Goal: Task Accomplishment & Management: Manage account settings

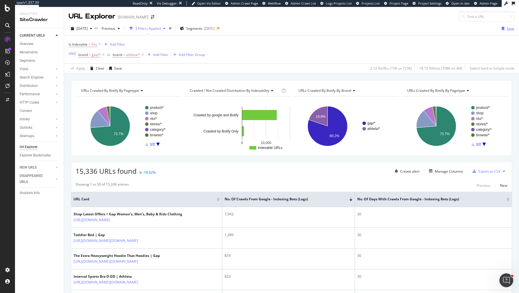
click at [508, 29] on div "Save" at bounding box center [511, 28] width 8 height 5
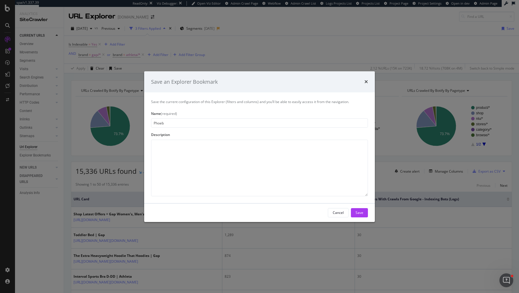
type input "Phoebe"
type input "Sum of Crawls"
click at [359, 214] on div "Save" at bounding box center [360, 212] width 8 height 5
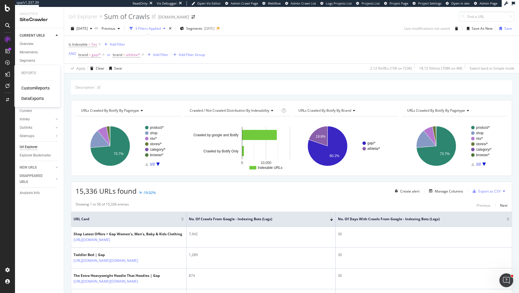
click at [31, 98] on div "DataExports" at bounding box center [32, 99] width 23 height 6
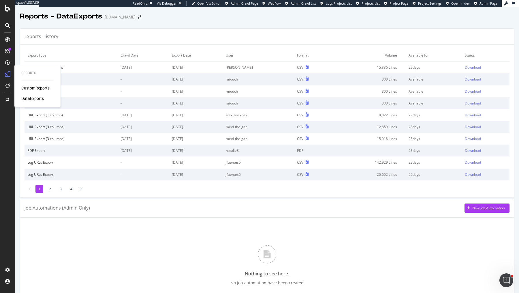
drag, startPoint x: 9, startPoint y: 76, endPoint x: 12, endPoint y: 76, distance: 3.5
click at [9, 76] on icon at bounding box center [8, 74] width 6 height 6
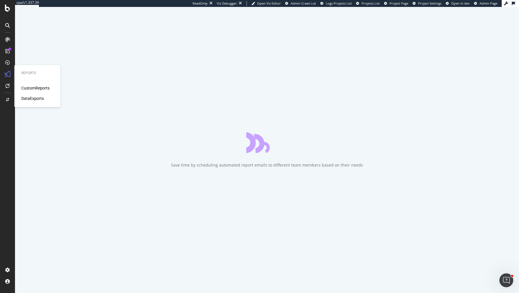
click at [26, 88] on div "CustomReports" at bounding box center [35, 88] width 28 height 6
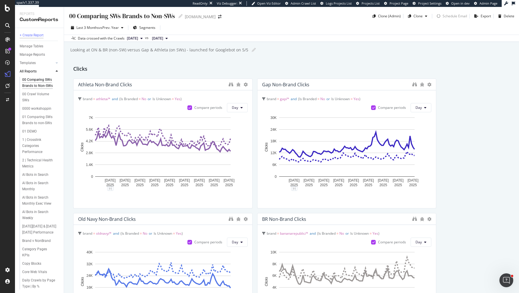
click at [34, 33] on div "+ Create Report" at bounding box center [32, 35] width 24 height 6
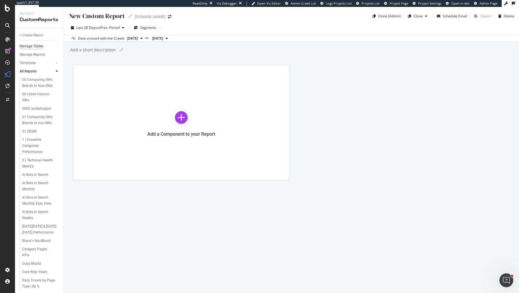
click at [35, 46] on div "Manage Tables" at bounding box center [32, 46] width 24 height 6
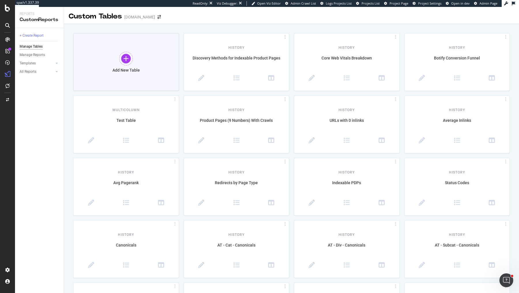
click at [140, 66] on div "Add New Table" at bounding box center [126, 62] width 106 height 58
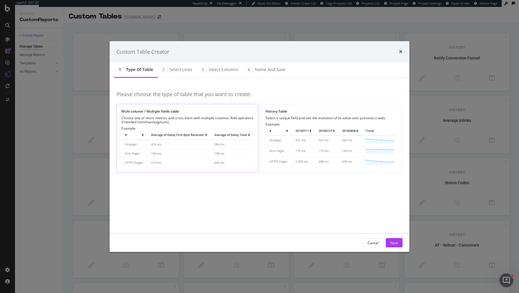
click at [174, 142] on img "modal" at bounding box center [188, 149] width 132 height 38
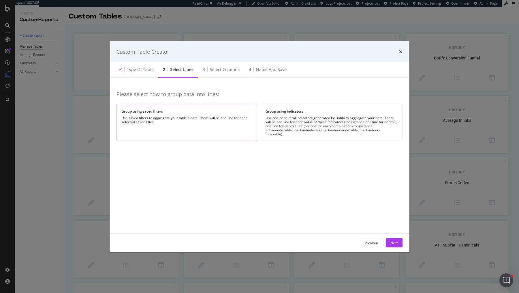
click at [205, 125] on div "Group using saved filters Use saved filters to aggregate your table's data. The…" at bounding box center [188, 122] width 142 height 37
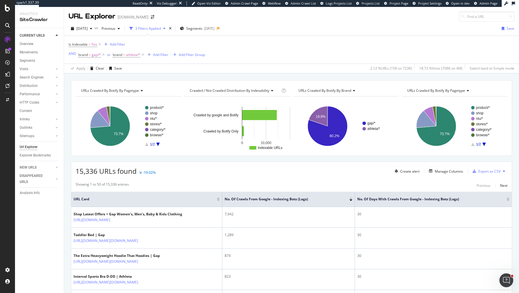
click at [280, 47] on div "Is Indexable = Yes Add Filter AND brand = gap/* or brand = athleta/* Add Filter…" at bounding box center [292, 50] width 446 height 28
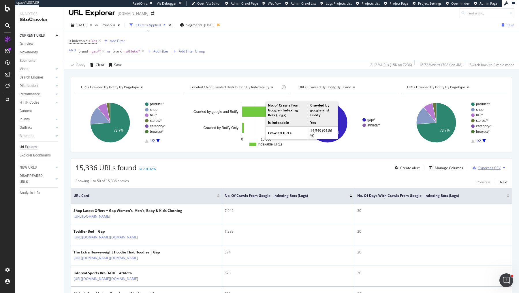
click at [482, 166] on div "Export as CSV" at bounding box center [490, 167] width 22 height 5
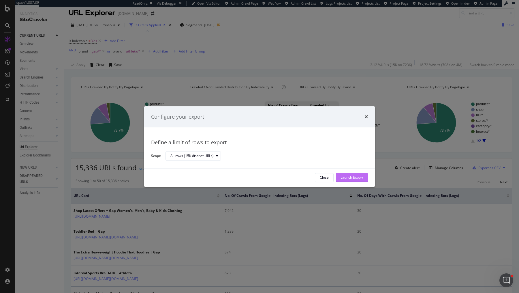
click at [349, 173] on div "Launch Export" at bounding box center [352, 177] width 23 height 9
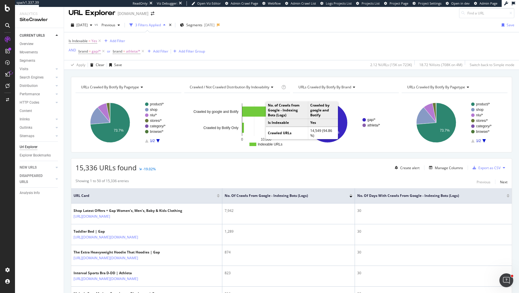
click at [276, 52] on div "Is Indexable = Yes Add Filter AND brand = gap/* or brand = athleta/* Add Filter…" at bounding box center [292, 46] width 446 height 28
click at [253, 160] on div "15,336 URLs found -19.02% Create alert Manage Columns Export as CSV" at bounding box center [291, 165] width 441 height 14
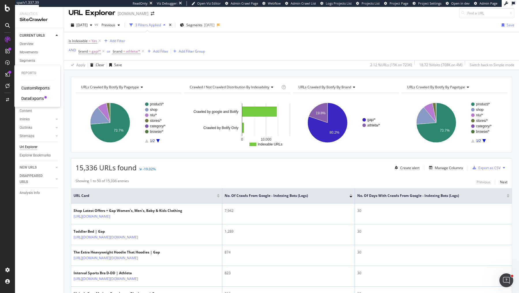
click at [32, 98] on div "DataExports" at bounding box center [32, 99] width 23 height 6
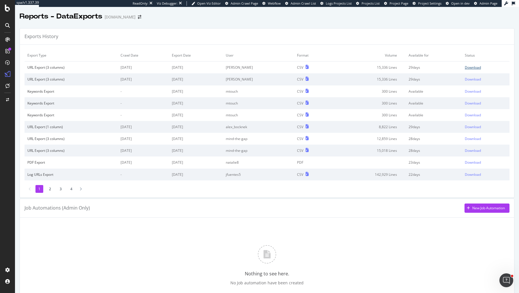
click at [478, 65] on div "Download" at bounding box center [473, 67] width 16 height 5
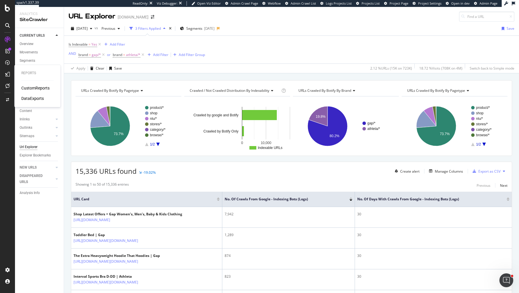
click at [31, 97] on div "DataExports" at bounding box center [32, 99] width 23 height 6
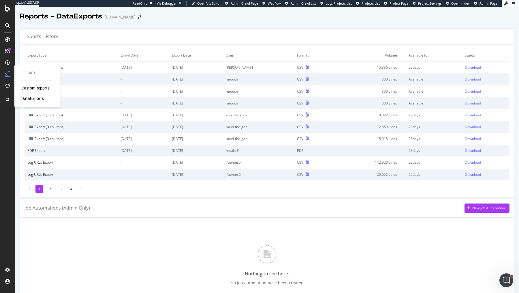
click at [31, 85] on div "CustomReports" at bounding box center [35, 88] width 28 height 6
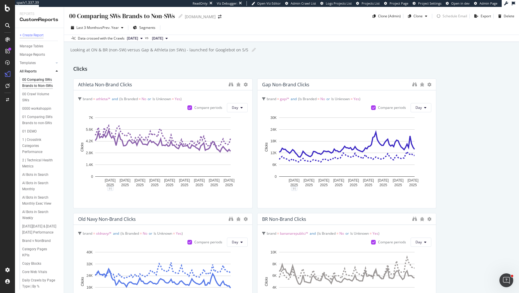
click at [39, 34] on div "+ Create Report" at bounding box center [32, 35] width 24 height 6
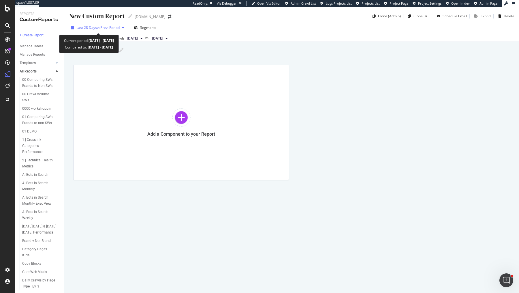
click at [122, 26] on div "button" at bounding box center [123, 27] width 7 height 3
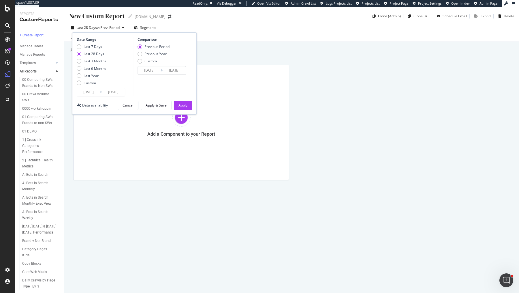
click at [223, 64] on div "New Custom Report New Custom Report Gap.com Clone (Admin) Clone Schedule Email …" at bounding box center [291, 150] width 455 height 286
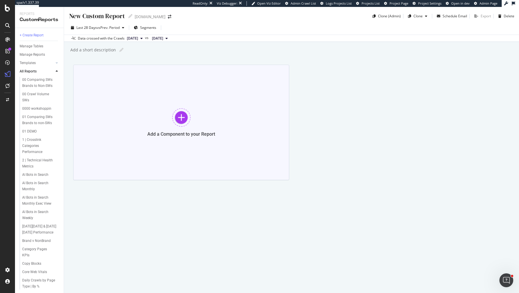
click at [175, 115] on div at bounding box center [181, 117] width 18 height 18
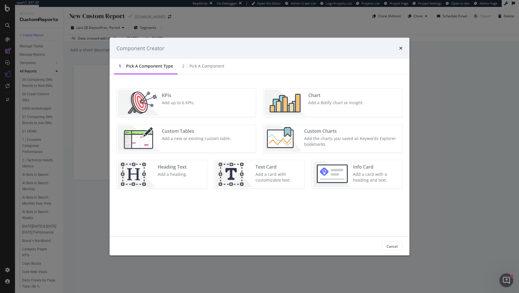
click at [241, 107] on div "KPIs Add up to 6 KPIs." at bounding box center [186, 103] width 139 height 28
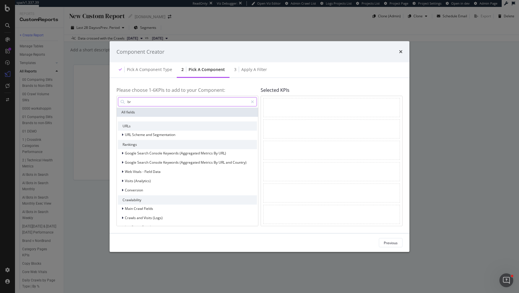
type input "b"
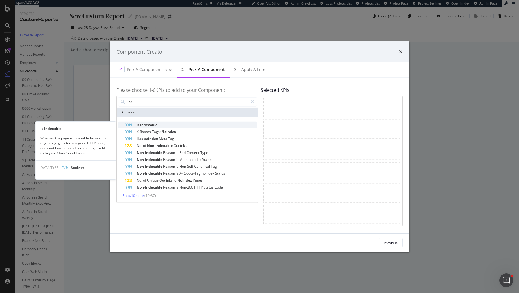
click at [202, 123] on div "Is Indexable" at bounding box center [191, 124] width 132 height 7
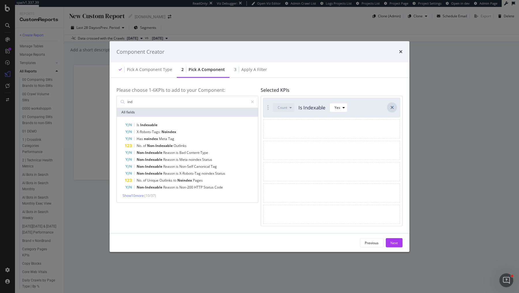
click at [393, 107] on icon "modal" at bounding box center [392, 107] width 3 height 5
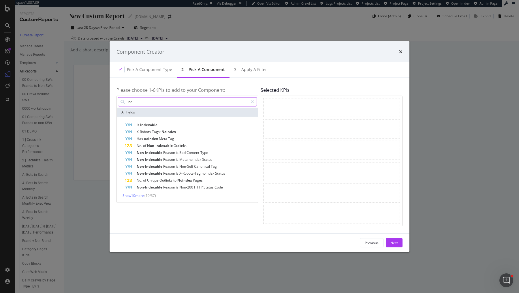
click at [176, 102] on input "ind" at bounding box center [188, 101] width 122 height 9
type input "indexing"
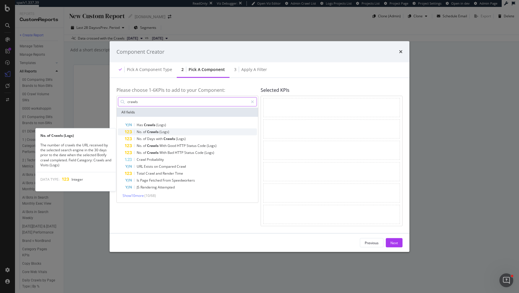
type input "crawls"
click at [203, 130] on div "No. of Crawls (Logs)" at bounding box center [191, 131] width 132 height 7
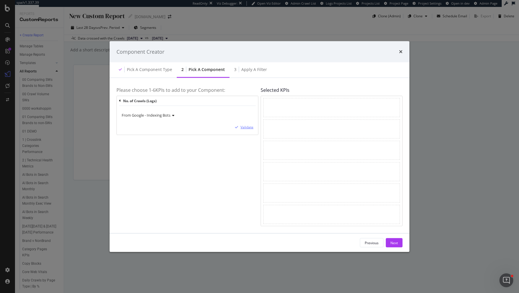
click at [244, 126] on div "Validate" at bounding box center [247, 127] width 13 height 5
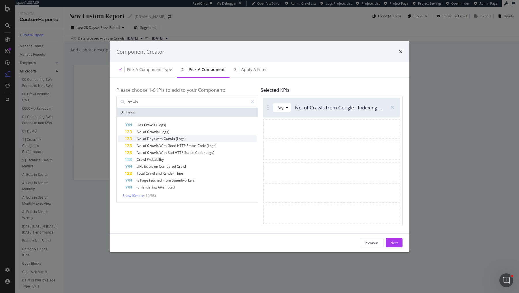
click at [183, 137] on span "(Logs)" at bounding box center [181, 138] width 10 height 5
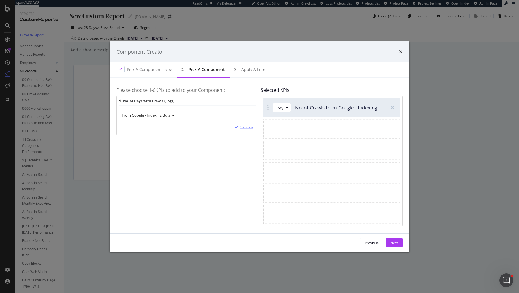
click at [246, 126] on div "Validate" at bounding box center [247, 127] width 13 height 5
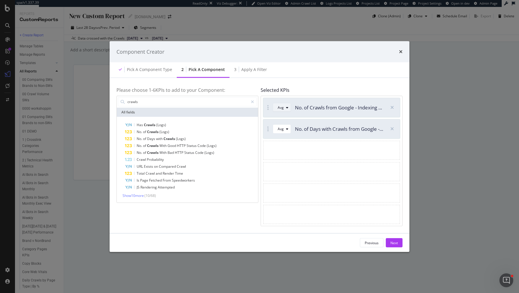
click at [288, 110] on div "Avg" at bounding box center [284, 107] width 13 height 8
click at [283, 127] on div "Sum" at bounding box center [283, 126] width 7 height 5
click at [279, 128] on div "Avg" at bounding box center [281, 128] width 6 height 3
click at [279, 145] on div "Sum" at bounding box center [283, 148] width 16 height 7
click at [394, 240] on div "Next" at bounding box center [395, 242] width 8 height 9
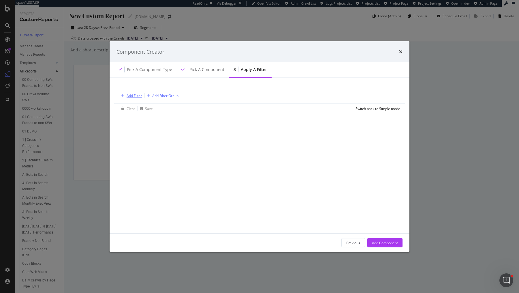
click at [133, 94] on div "Add Filter" at bounding box center [134, 95] width 15 height 5
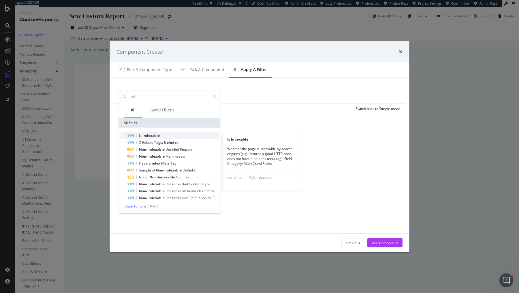
type input "ind"
click at [169, 135] on div "Is Indexable" at bounding box center [173, 135] width 92 height 7
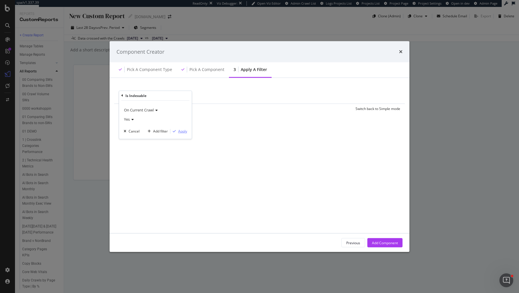
click at [182, 131] on div "Apply" at bounding box center [182, 131] width 9 height 5
click at [168, 96] on div "Add Filter" at bounding box center [167, 95] width 15 height 5
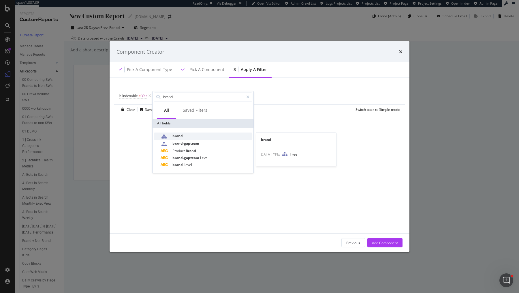
type input "brand"
click at [192, 135] on div "brand" at bounding box center [207, 136] width 92 height 8
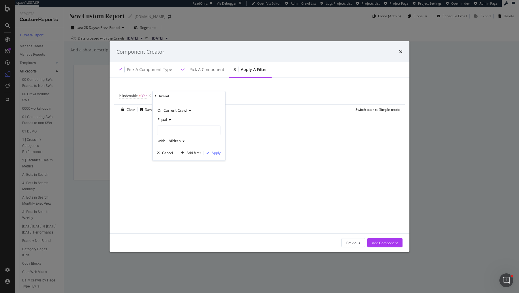
click at [174, 127] on div "modal" at bounding box center [189, 130] width 63 height 9
type input "gap"
click at [184, 153] on span "28,705 URLS" at bounding box center [182, 153] width 22 height 5
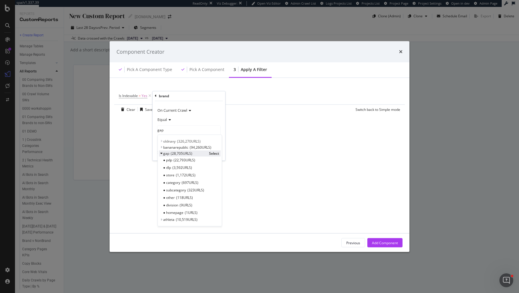
click at [215, 151] on span "Select" at bounding box center [214, 153] width 10 height 5
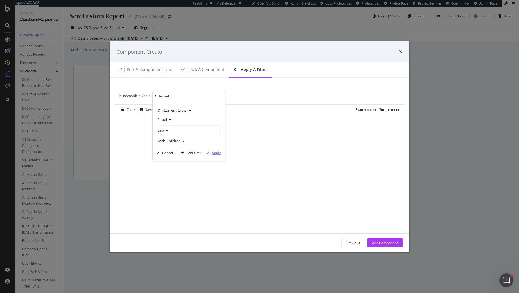
click at [214, 153] on div "Apply" at bounding box center [216, 152] width 9 height 5
click at [187, 95] on icon "modal" at bounding box center [186, 96] width 5 height 6
click at [194, 95] on div "Add Filter Group" at bounding box center [199, 95] width 26 height 5
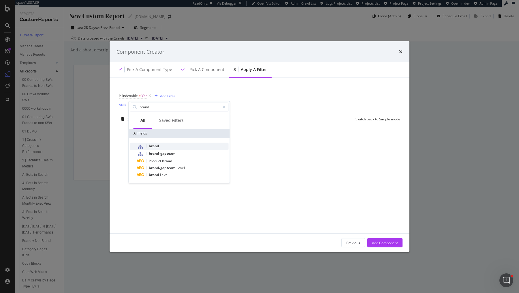
click at [170, 145] on div "brand" at bounding box center [183, 147] width 92 height 8
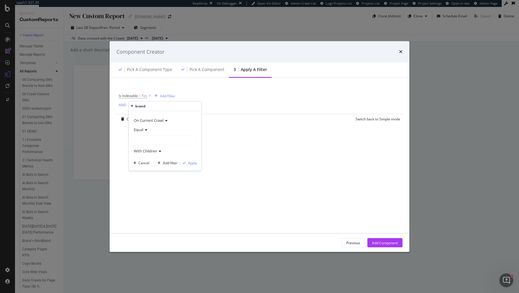
click at [160, 138] on div "modal" at bounding box center [165, 140] width 63 height 9
click at [158, 168] on span "10,519 URLS" at bounding box center [163, 169] width 22 height 5
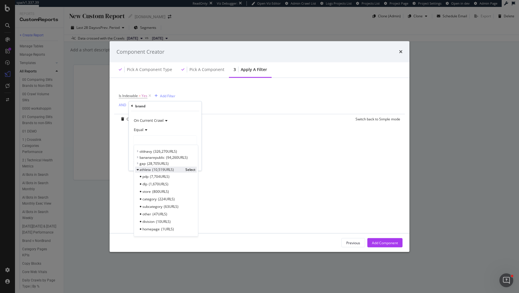
click at [189, 169] on span "Select" at bounding box center [191, 169] width 10 height 5
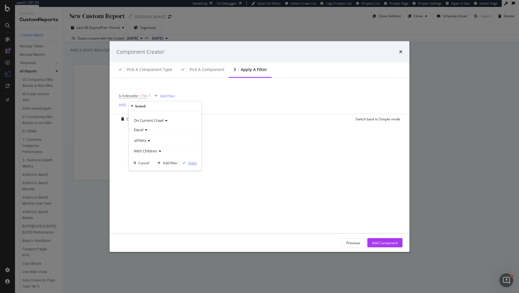
click at [193, 162] on div "Apply" at bounding box center [192, 162] width 9 height 5
click at [182, 108] on div "Add Filter" at bounding box center [176, 106] width 15 height 5
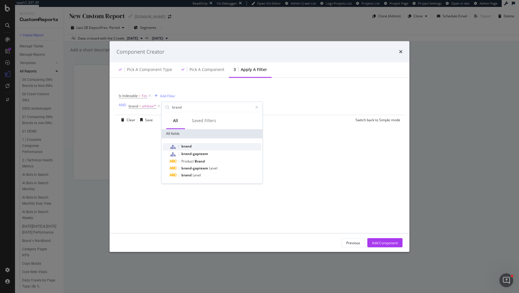
click at [200, 147] on div "brand" at bounding box center [216, 147] width 92 height 8
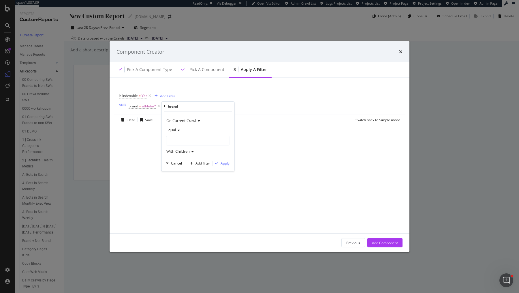
click at [197, 137] on div "modal" at bounding box center [198, 140] width 63 height 9
click at [193, 162] on span "28,705 URLS" at bounding box center [191, 163] width 22 height 5
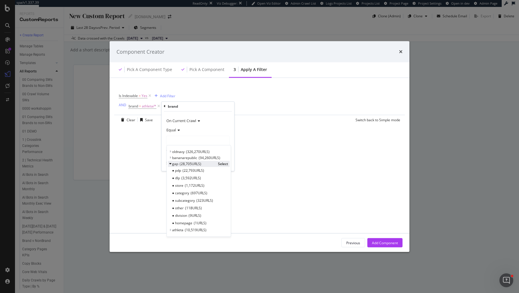
click at [222, 162] on span "Select" at bounding box center [223, 163] width 10 height 5
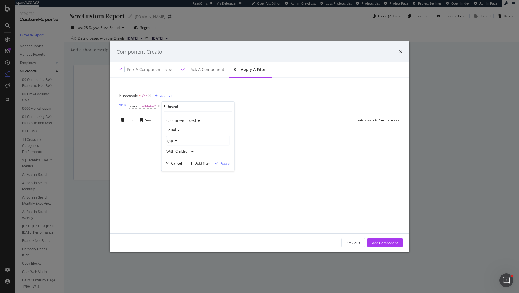
click at [224, 165] on div "Apply" at bounding box center [225, 163] width 9 height 5
click at [166, 109] on button "and" at bounding box center [165, 105] width 6 height 5
click at [147, 121] on div "Save" at bounding box center [149, 119] width 8 height 5
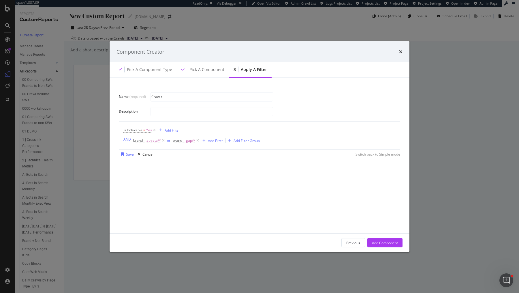
type input "Crawls"
click at [132, 151] on div "Save" at bounding box center [126, 154] width 15 height 9
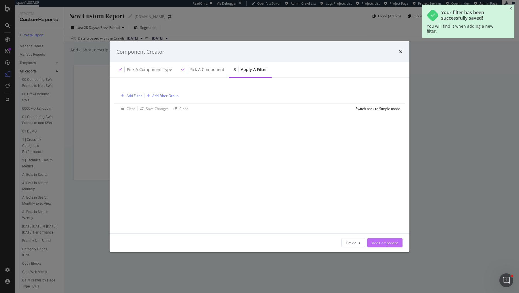
click at [398, 242] on div "Add Component" at bounding box center [385, 242] width 26 height 5
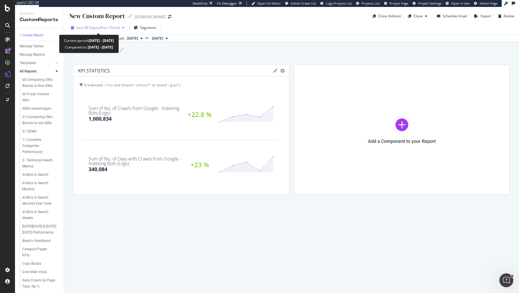
click at [116, 26] on span "vs Prev. Period" at bounding box center [108, 27] width 23 height 5
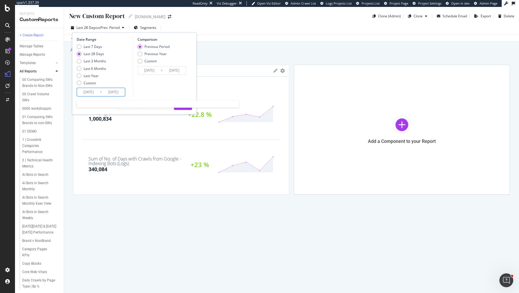
click at [90, 91] on input "2025/08/21" at bounding box center [88, 92] width 23 height 8
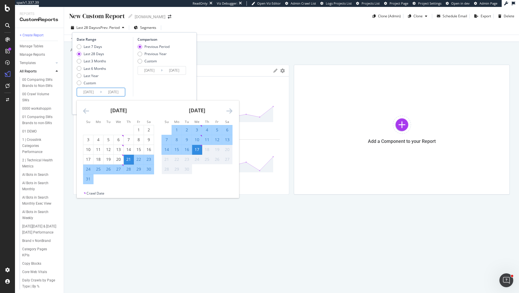
click at [85, 109] on icon "Move backward to switch to the previous month." at bounding box center [86, 110] width 6 height 7
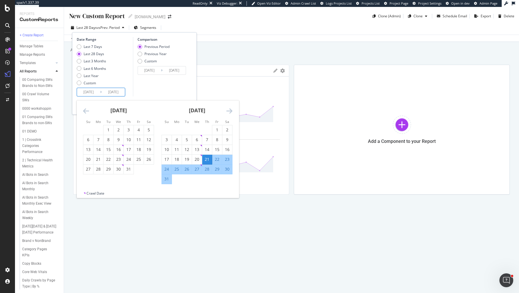
click at [85, 109] on icon "Move backward to switch to the previous month." at bounding box center [86, 110] width 6 height 7
click at [118, 149] on div "16" at bounding box center [119, 150] width 10 height 6
type input "2025/04/16"
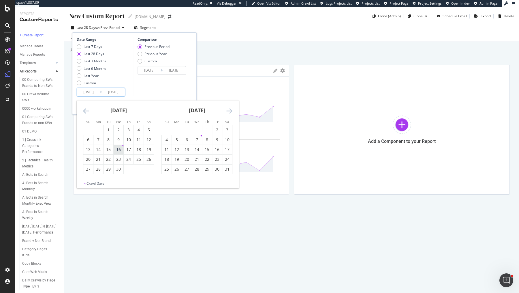
type input "2024/11/12"
type input "2025/04/15"
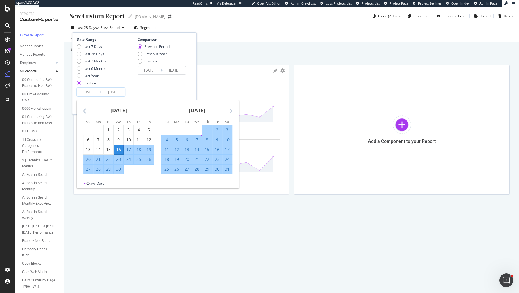
click at [175, 86] on div "Comparison Previous Period Previous Year Custom 2024/11/12 Navigate forward to …" at bounding box center [160, 66] width 55 height 59
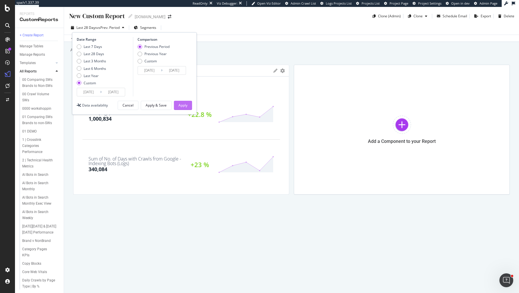
click at [183, 104] on div "Apply" at bounding box center [183, 105] width 9 height 5
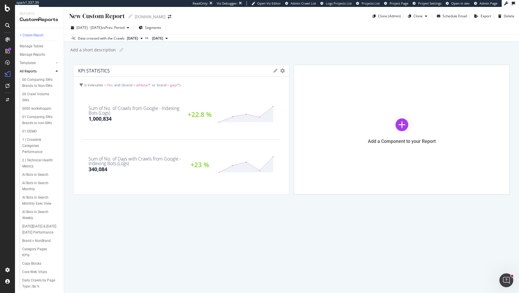
click at [162, 59] on div "New Custom Report New Custom Report Gap.com Clone (Admin) Clone Schedule Email …" at bounding box center [291, 150] width 455 height 286
click at [276, 70] on icon at bounding box center [276, 71] width 4 height 4
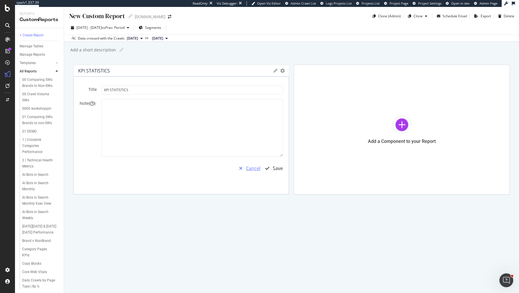
click at [250, 168] on div "Cancel" at bounding box center [253, 168] width 14 height 7
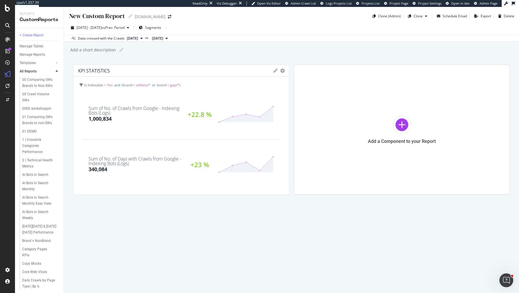
click at [275, 70] on icon at bounding box center [276, 71] width 4 height 4
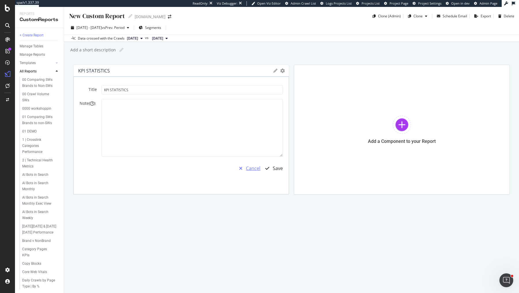
click at [246, 166] on div "button" at bounding box center [241, 168] width 10 height 5
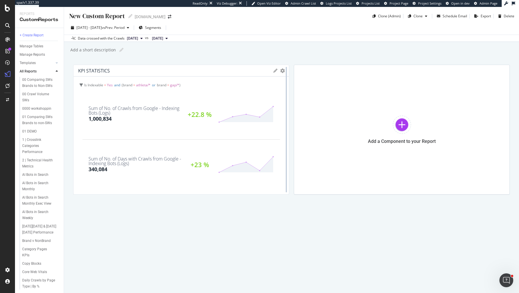
click at [284, 69] on div at bounding box center [287, 130] width 6 height 130
click at [281, 71] on icon "gear" at bounding box center [283, 70] width 5 height 5
click at [257, 102] on span "Edit KPIs" at bounding box center [259, 104] width 60 height 8
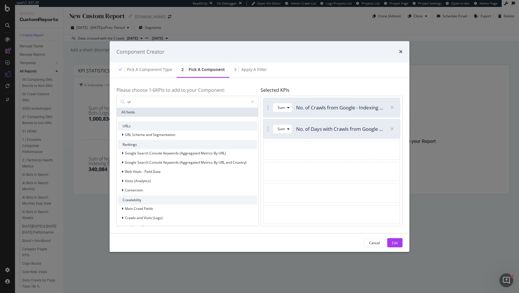
type input "url"
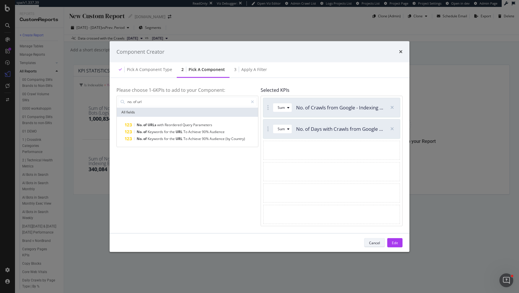
type input "no. of url"
click at [379, 239] on div "Cancel" at bounding box center [374, 243] width 11 height 8
click at [402, 50] on icon "times" at bounding box center [400, 51] width 3 height 5
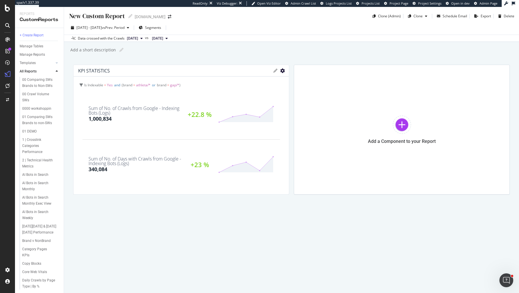
click at [283, 72] on icon "gear" at bounding box center [283, 70] width 5 height 5
click at [257, 93] on span "Table" at bounding box center [259, 93] width 60 height 8
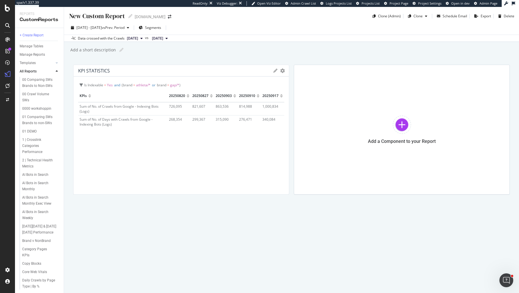
click at [273, 69] on div "KPI STATISTICS KPIs Table Edit KPIs Edit Filter Export as CSV Delete Add to Cus…" at bounding box center [182, 71] width 216 height 12
click at [276, 71] on icon at bounding box center [276, 71] width 4 height 4
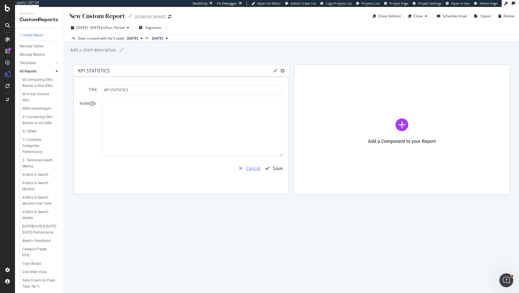
click at [242, 166] on icon "button" at bounding box center [240, 168] width 3 height 5
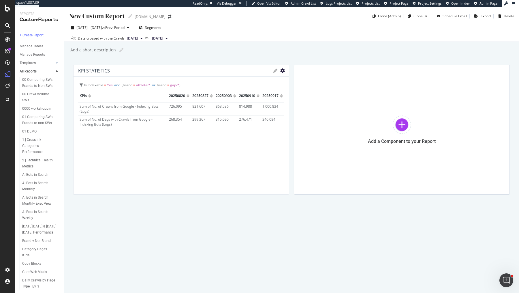
click at [282, 71] on icon "gear" at bounding box center [283, 70] width 5 height 5
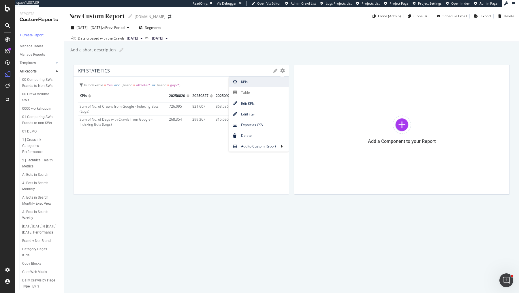
click at [261, 82] on span "KPIs" at bounding box center [259, 82] width 60 height 8
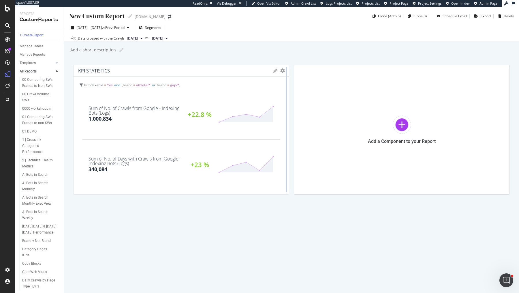
click at [284, 70] on div at bounding box center [287, 130] width 6 height 130
click at [283, 72] on icon "gear" at bounding box center [283, 70] width 5 height 5
click at [258, 93] on span "Table" at bounding box center [259, 93] width 60 height 8
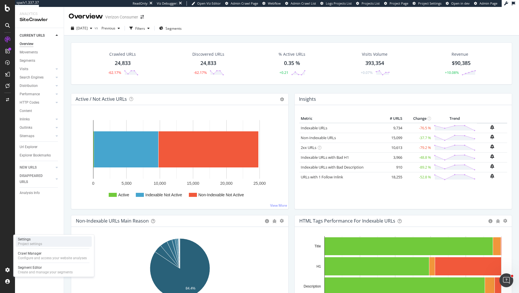
click at [41, 241] on div "Settings" at bounding box center [30, 239] width 24 height 5
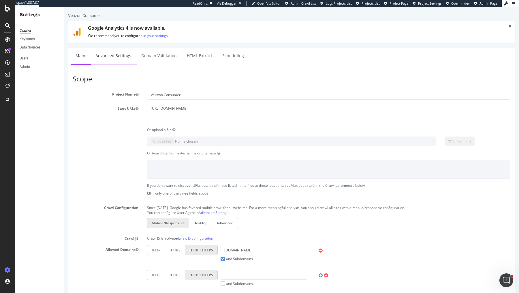
click at [122, 60] on link "Advanced Settings" at bounding box center [113, 56] width 44 height 16
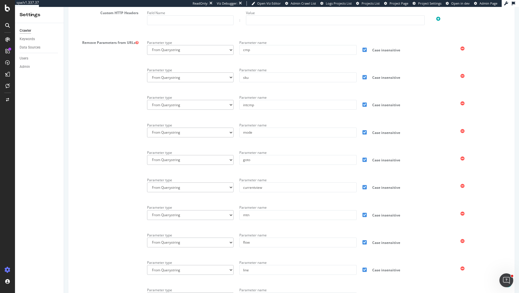
scroll to position [395, 0]
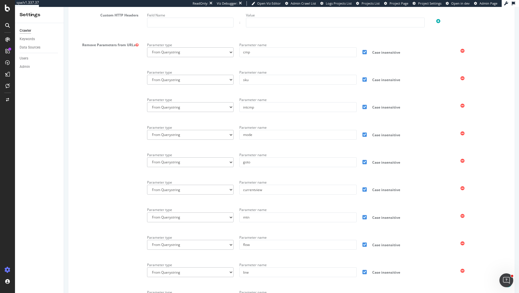
click at [8, 39] on icon at bounding box center [7, 39] width 5 height 5
